Goal: Task Accomplishment & Management: Manage account settings

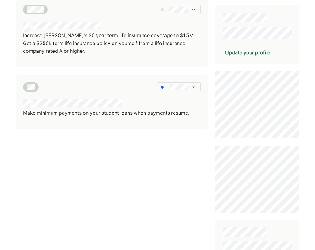
scroll to position [152, 0]
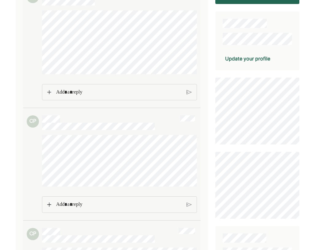
scroll to position [134, 0]
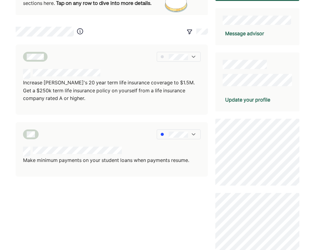
scroll to position [102, 0]
click at [139, 183] on div "We've broken all your recommendations into different sections here. Tap on any …" at bounding box center [112, 135] width 192 height 460
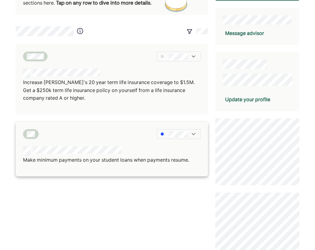
click at [195, 131] on img at bounding box center [194, 134] width 6 height 6
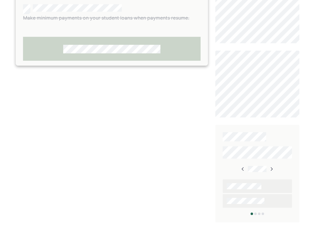
scroll to position [254, 0]
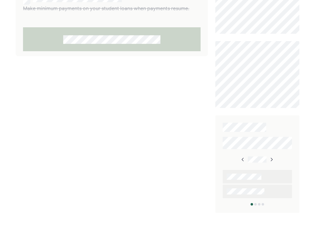
click at [242, 158] on img at bounding box center [243, 159] width 5 height 5
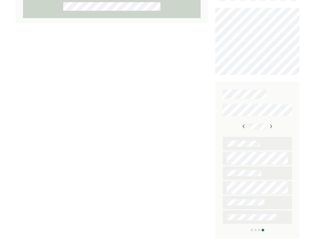
scroll to position [313, 0]
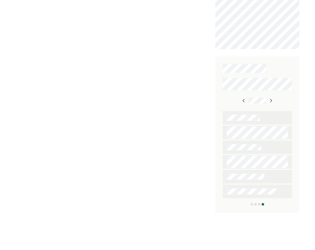
click at [244, 99] on img at bounding box center [244, 100] width 5 height 5
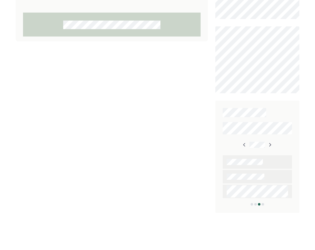
click at [244, 143] on img at bounding box center [244, 145] width 5 height 5
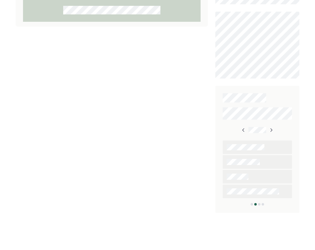
click at [270, 128] on img at bounding box center [271, 130] width 5 height 5
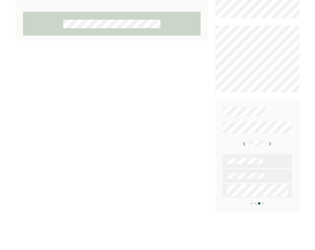
scroll to position [269, 0]
click at [269, 145] on img at bounding box center [270, 145] width 5 height 5
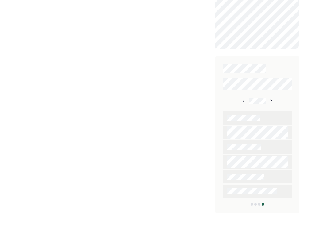
click at [272, 99] on img at bounding box center [271, 100] width 5 height 5
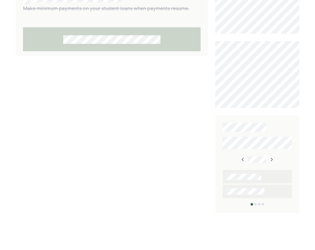
click at [244, 159] on img at bounding box center [243, 159] width 5 height 5
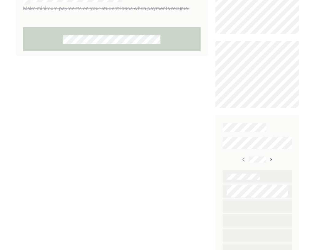
scroll to position [313, 0]
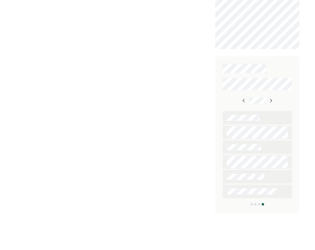
click at [244, 100] on img at bounding box center [244, 100] width 5 height 5
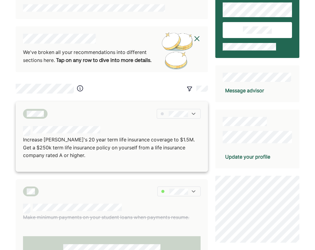
scroll to position [107, 0]
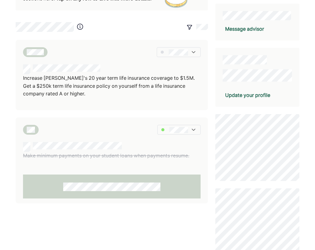
click at [241, 94] on div "Update your profile" at bounding box center [247, 95] width 45 height 7
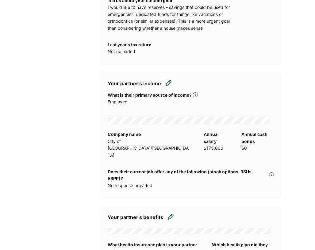
scroll to position [1078, 0]
